Goal: Transaction & Acquisition: Purchase product/service

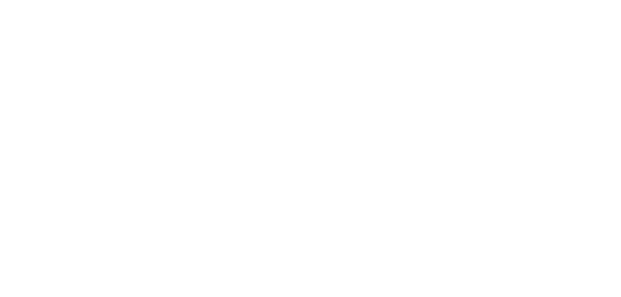
select select "**********"
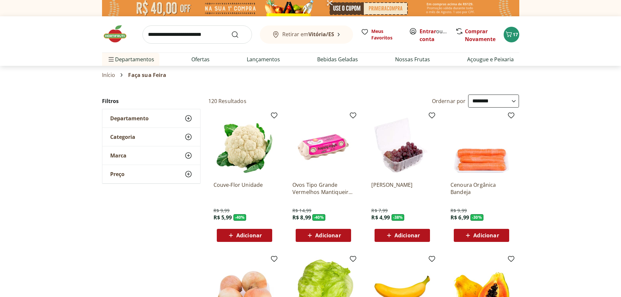
click at [408, 238] on span "Adicionar" at bounding box center [406, 235] width 25 height 5
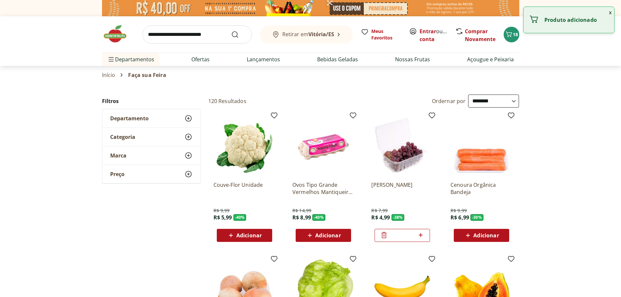
click at [325, 241] on div "Adicionar" at bounding box center [323, 235] width 45 height 12
click at [247, 238] on span "Adicionar" at bounding box center [248, 235] width 25 height 5
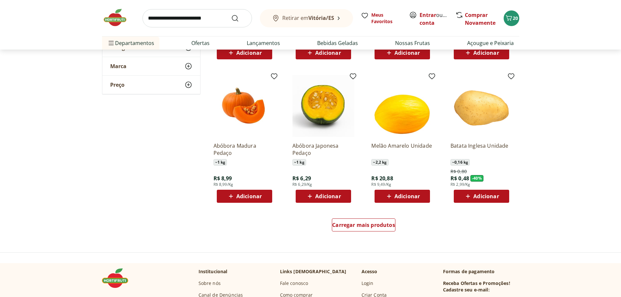
scroll to position [391, 0]
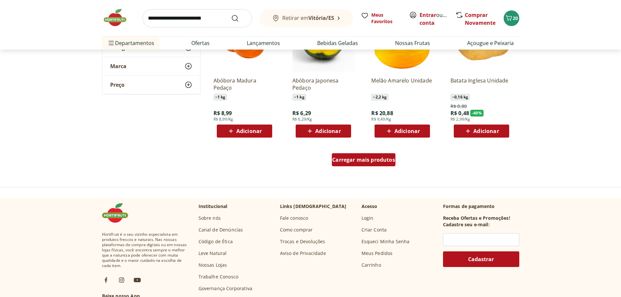
click at [380, 162] on span "Carregar mais produtos" at bounding box center [363, 159] width 63 height 5
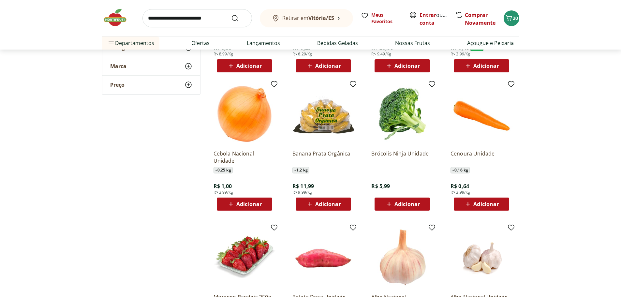
scroll to position [554, 0]
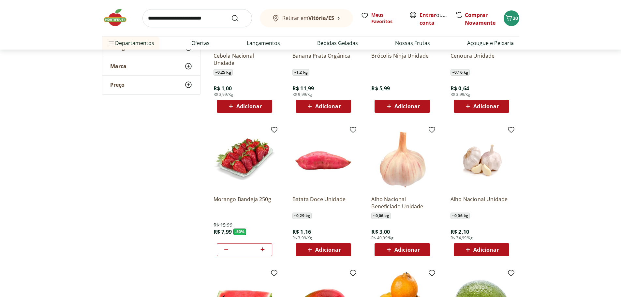
click at [226, 253] on icon at bounding box center [226, 249] width 8 height 8
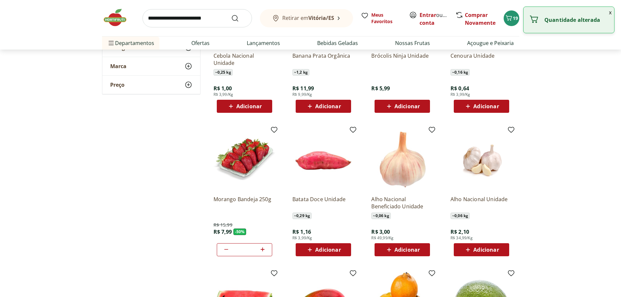
click at [226, 253] on icon at bounding box center [226, 249] width 8 height 8
click at [225, 253] on icon at bounding box center [226, 249] width 8 height 8
type input "*"
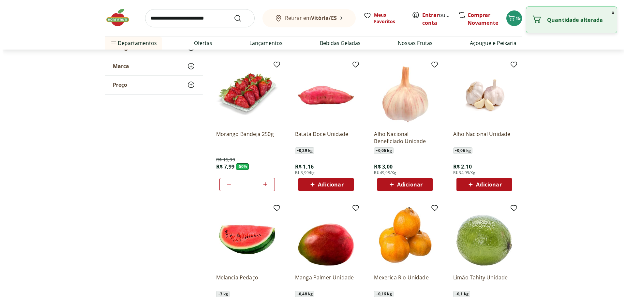
scroll to position [717, 0]
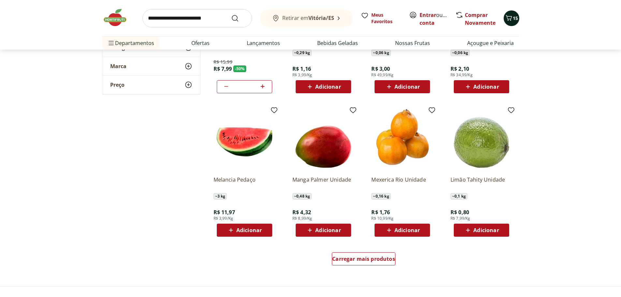
click at [514, 22] on button "15" at bounding box center [512, 18] width 16 height 16
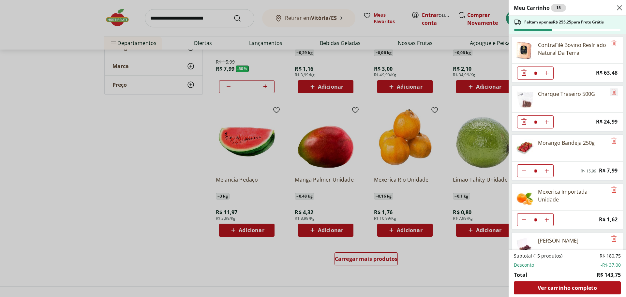
click at [610, 96] on icon "Remove" at bounding box center [614, 92] width 8 height 8
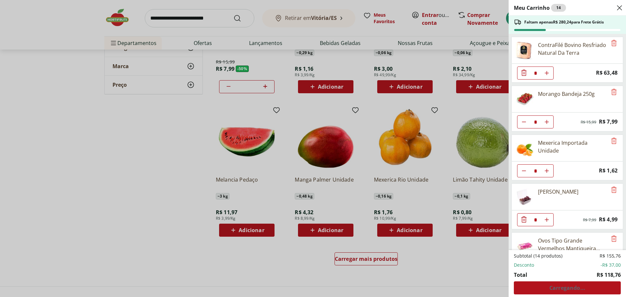
scroll to position [33, 0]
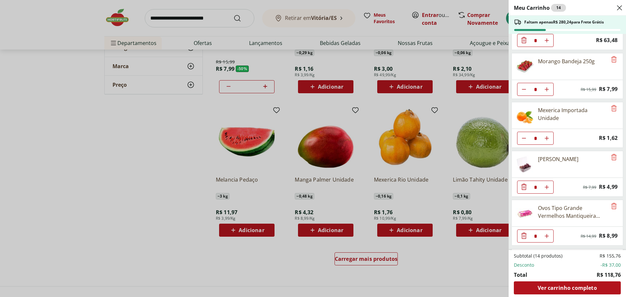
click at [524, 92] on icon "Diminuir Quantidade" at bounding box center [523, 89] width 5 height 5
type input "*"
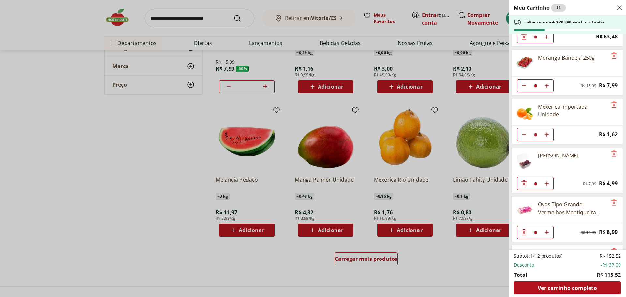
scroll to position [0, 0]
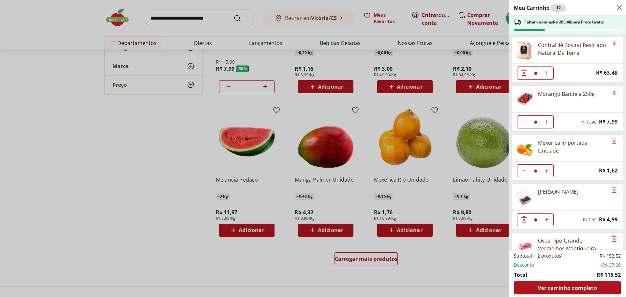
click at [526, 124] on use "Diminuir Quantidade" at bounding box center [523, 121] width 5 height 5
type input "*"
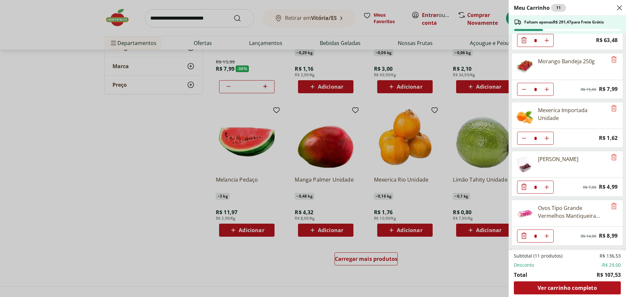
click at [523, 92] on use "Diminuir Quantidade" at bounding box center [523, 89] width 5 height 5
type input "*"
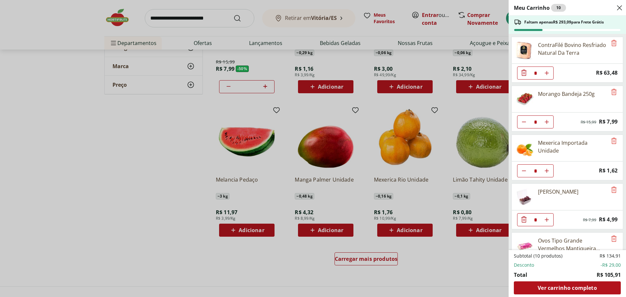
scroll to position [65, 0]
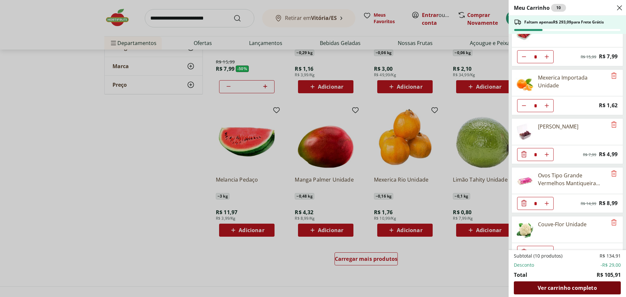
click at [575, 290] on span "Ver carrinho completo" at bounding box center [566, 287] width 59 height 5
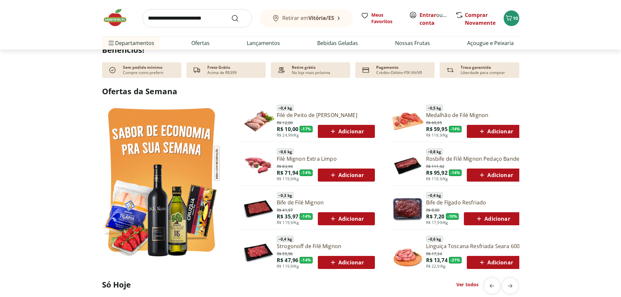
scroll to position [358, 0]
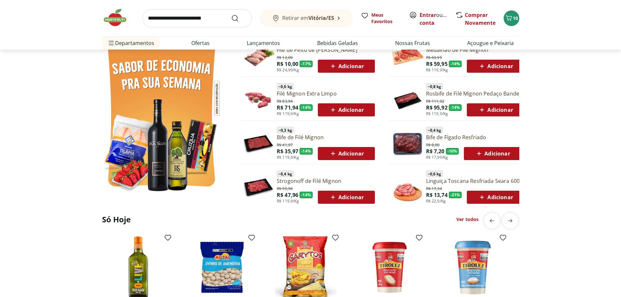
click at [498, 159] on div "Adicionar" at bounding box center [492, 154] width 47 height 12
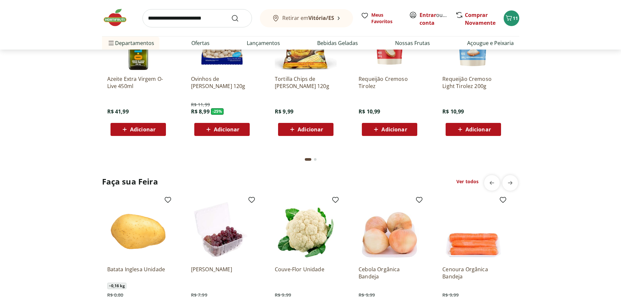
scroll to position [684, 0]
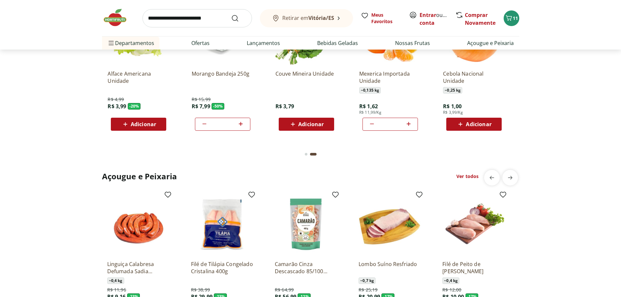
scroll to position [750, 0]
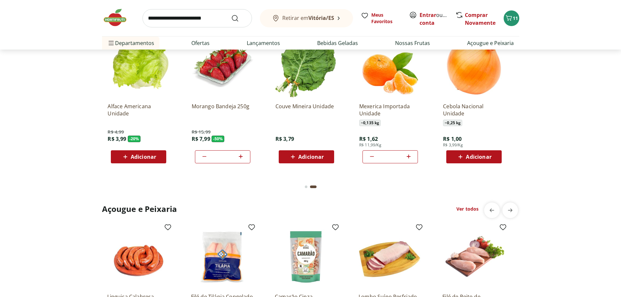
click at [371, 160] on icon at bounding box center [372, 157] width 8 height 8
type input "*"
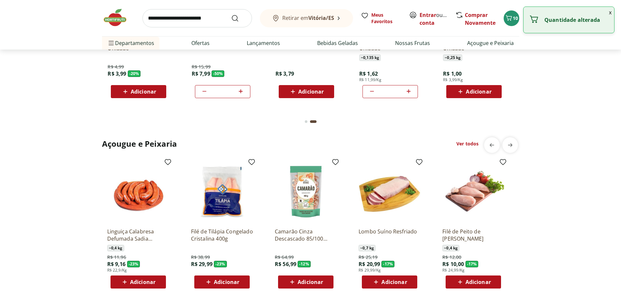
scroll to position [880, 0]
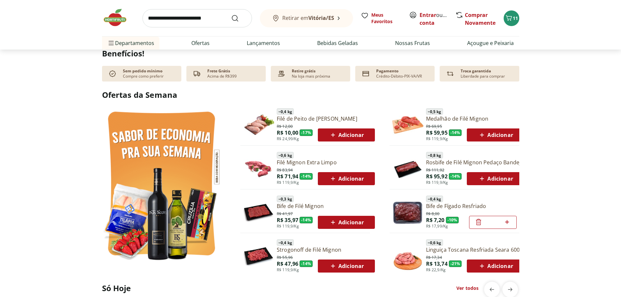
scroll to position [355, 0]
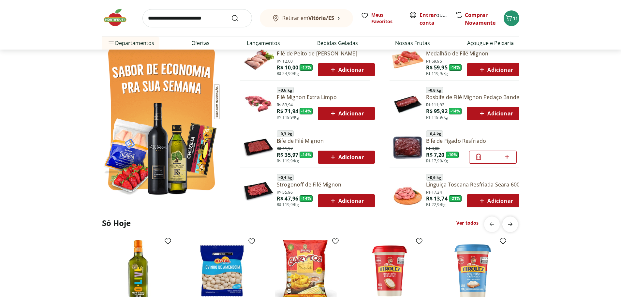
click at [509, 231] on span "next" at bounding box center [510, 224] width 13 height 13
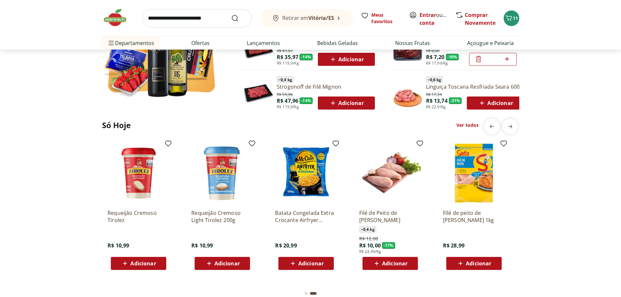
scroll to position [322, 0]
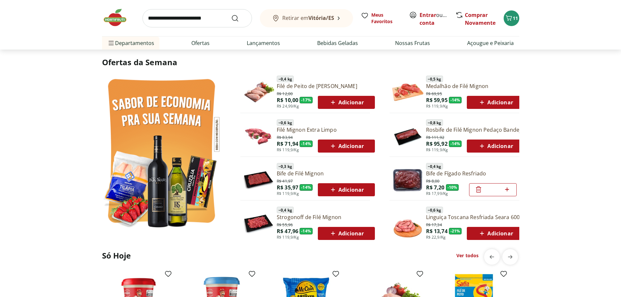
click at [171, 164] on img at bounding box center [161, 152] width 119 height 159
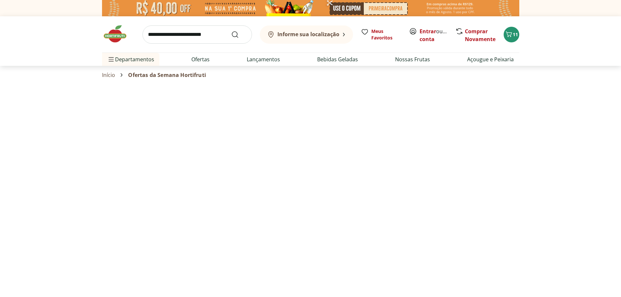
select select "**********"
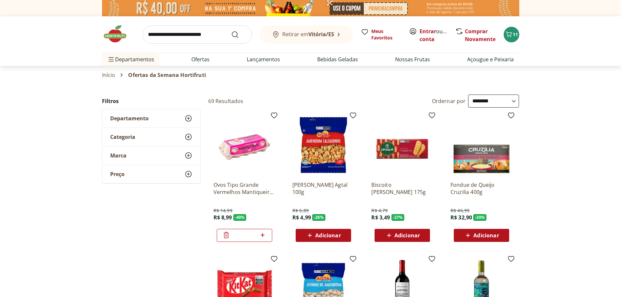
click at [484, 102] on select "**********" at bounding box center [493, 101] width 51 height 13
click at [468, 97] on select "**********" at bounding box center [493, 101] width 51 height 13
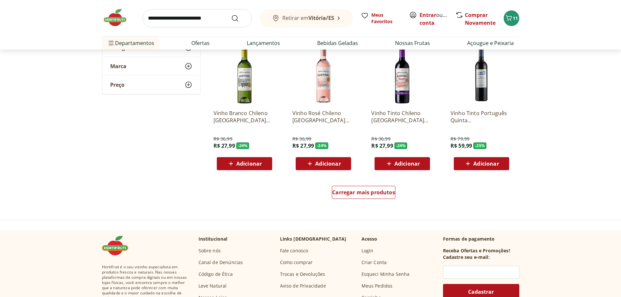
scroll to position [293, 0]
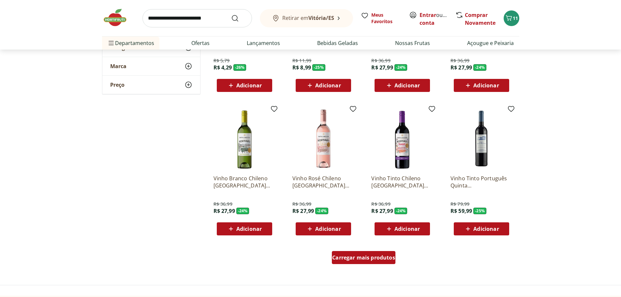
click at [375, 260] on span "Carregar mais produtos" at bounding box center [363, 257] width 63 height 5
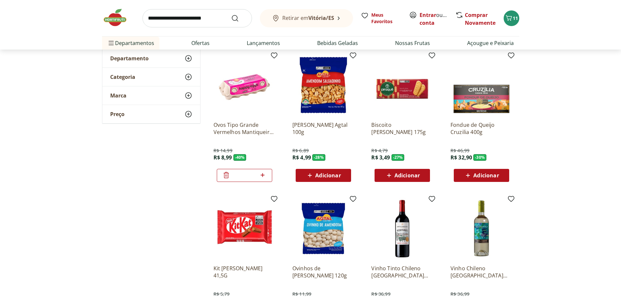
scroll to position [0, 0]
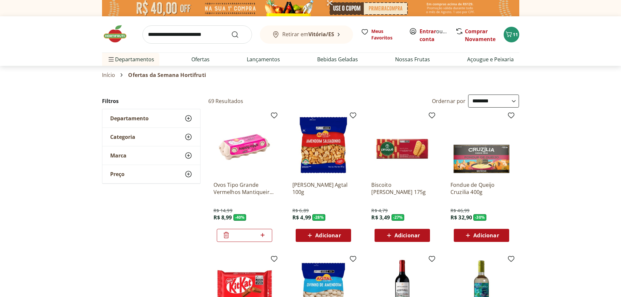
click at [333, 239] on span "Adicionar" at bounding box center [323, 235] width 35 height 8
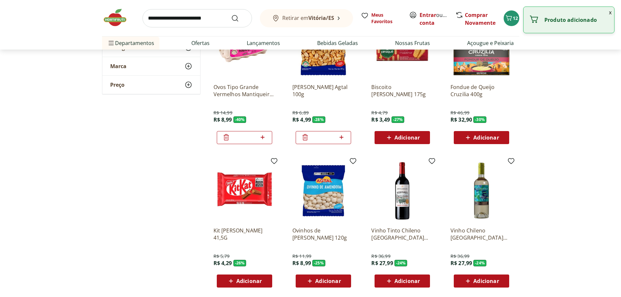
scroll to position [130, 0]
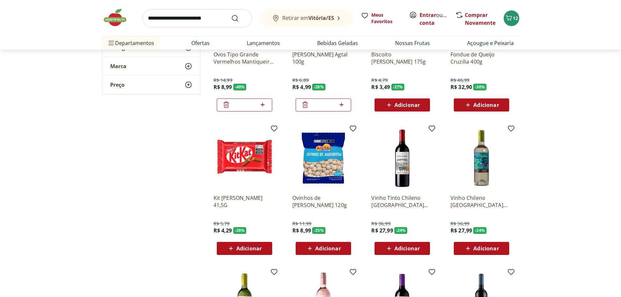
click at [326, 251] on span "Adicionar" at bounding box center [327, 248] width 25 height 5
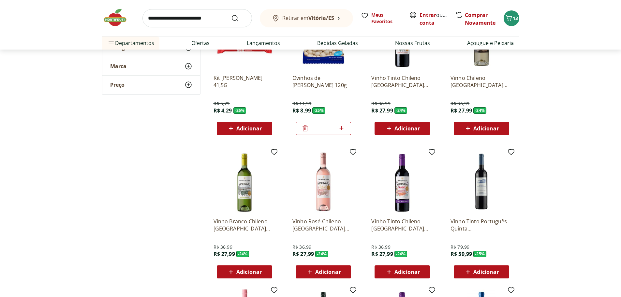
scroll to position [0, 0]
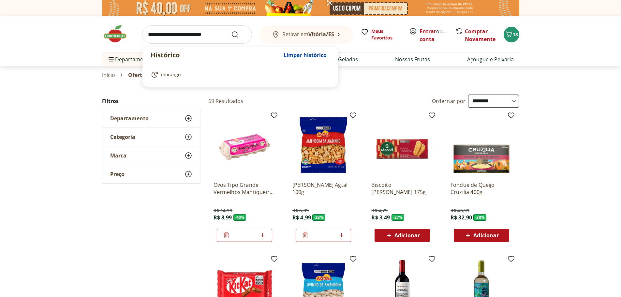
click at [159, 37] on input "search" at bounding box center [197, 34] width 110 height 18
type input "*****"
click at [231, 31] on button "Submit Search" at bounding box center [239, 35] width 16 height 8
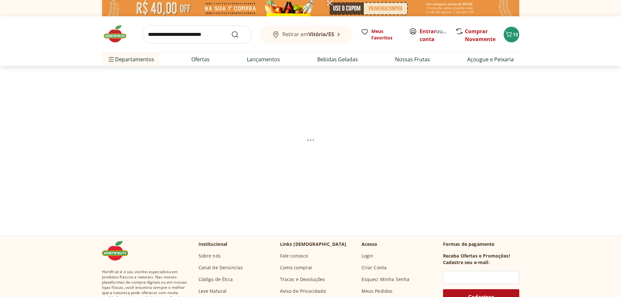
select select "**********"
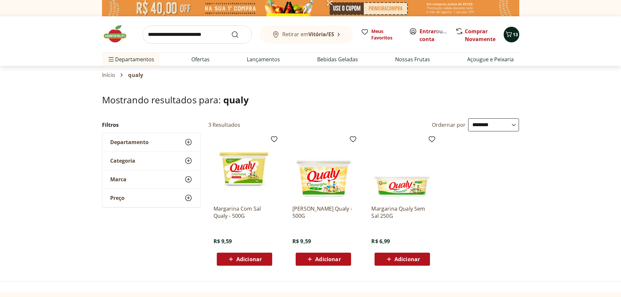
click at [513, 34] on span "13" at bounding box center [515, 34] width 5 height 6
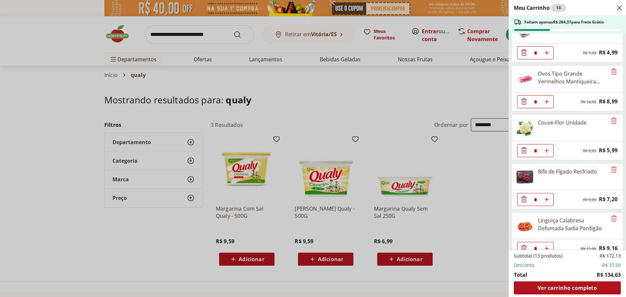
scroll to position [171, 0]
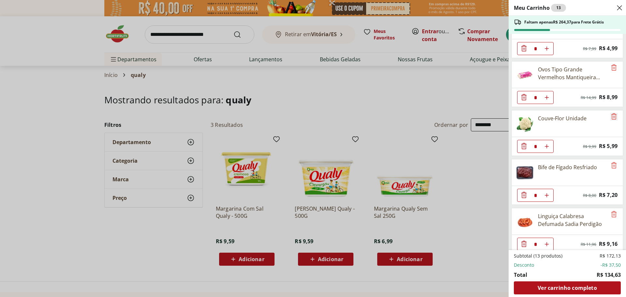
click at [610, 120] on icon "Remove" at bounding box center [614, 116] width 8 height 8
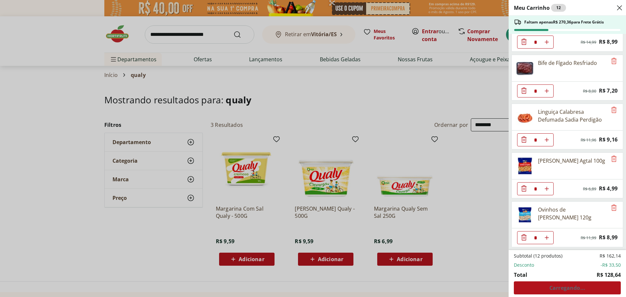
scroll to position [257, 0]
click at [610, 155] on icon "Remove" at bounding box center [614, 159] width 8 height 8
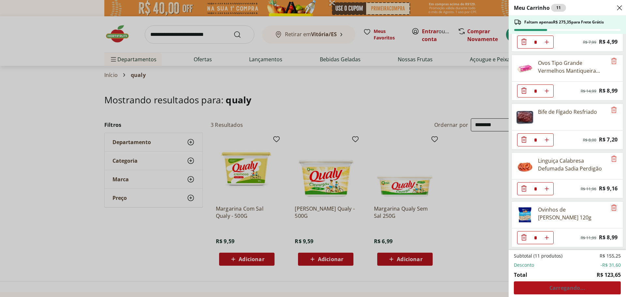
click at [610, 204] on icon "Remove" at bounding box center [614, 208] width 8 height 8
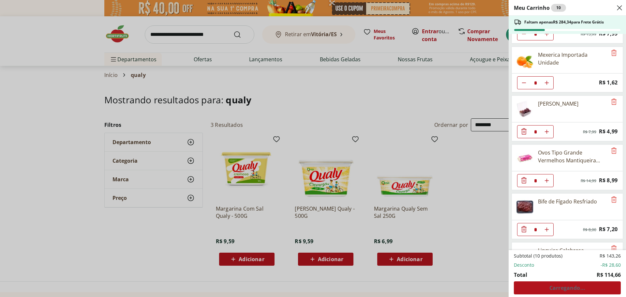
scroll to position [23, 0]
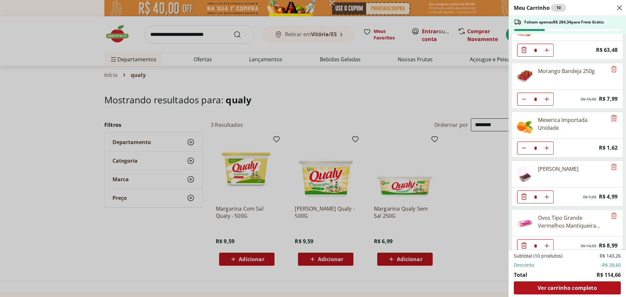
click at [611, 122] on icon "Remove" at bounding box center [614, 118] width 8 height 8
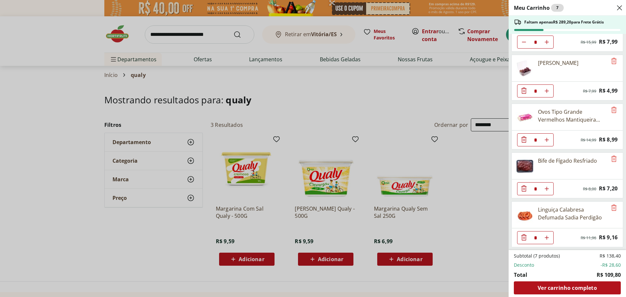
scroll to position [101, 0]
click at [574, 286] on span "Ver carrinho completo" at bounding box center [566, 287] width 59 height 5
